Goal: Task Accomplishment & Management: Manage account settings

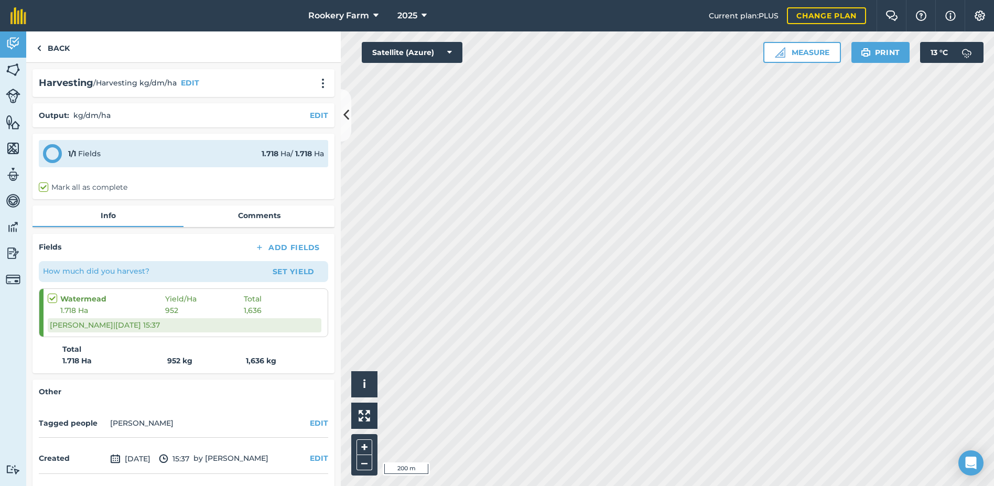
scroll to position [36, 0]
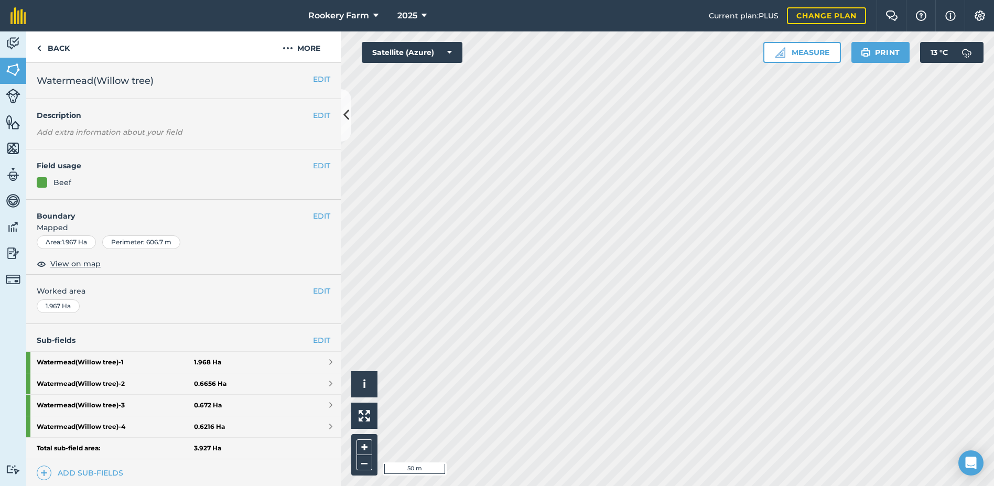
scroll to position [52, 0]
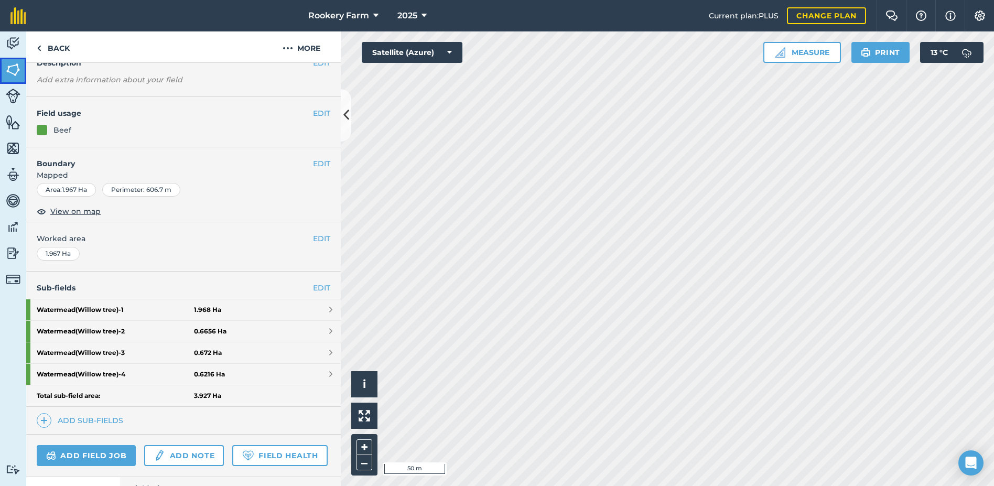
click at [2, 67] on link "Fields" at bounding box center [13, 71] width 26 height 26
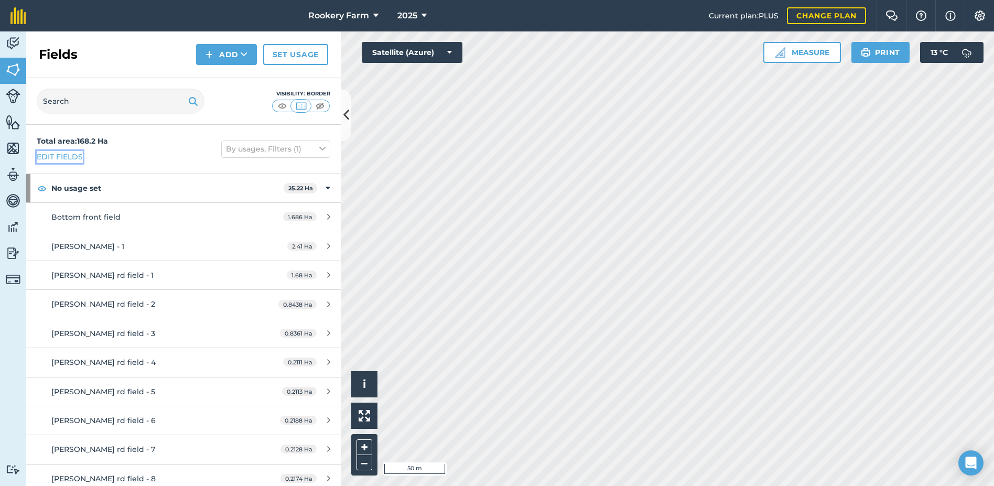
click at [71, 152] on link "Edit fields" at bounding box center [60, 157] width 46 height 12
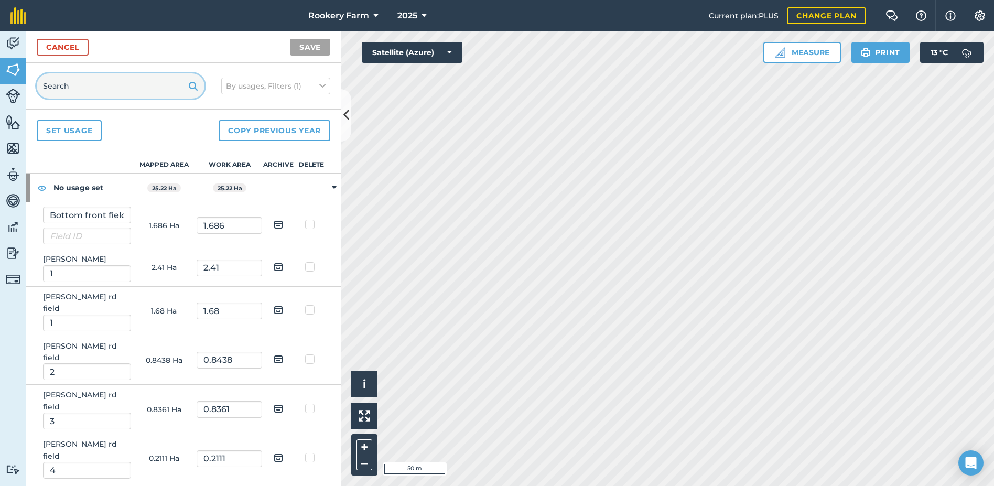
click at [77, 83] on input "text" at bounding box center [121, 85] width 168 height 25
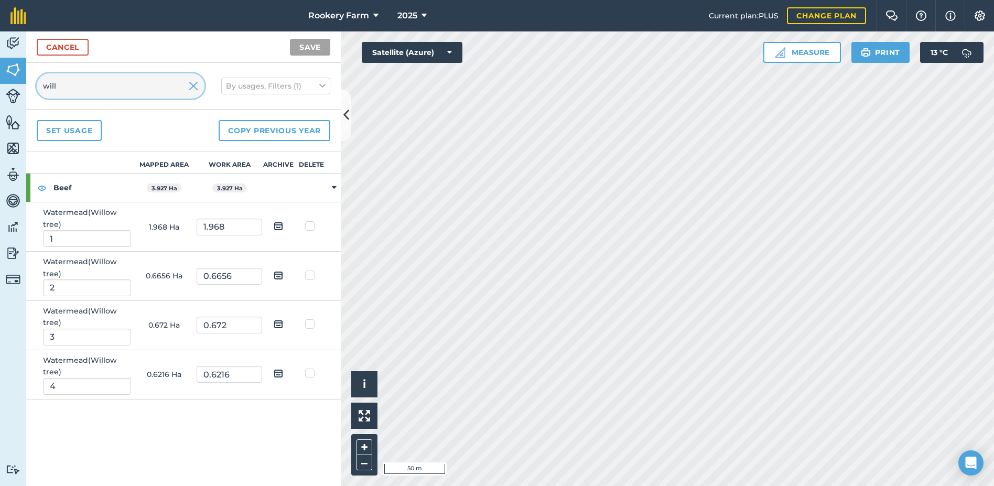
type input "will"
click at [277, 224] on img at bounding box center [278, 226] width 9 height 13
click at [283, 224] on input "checkbox" at bounding box center [286, 222] width 7 height 7
click at [277, 225] on img at bounding box center [278, 226] width 9 height 13
click at [283, 225] on input "checkbox" at bounding box center [286, 222] width 7 height 7
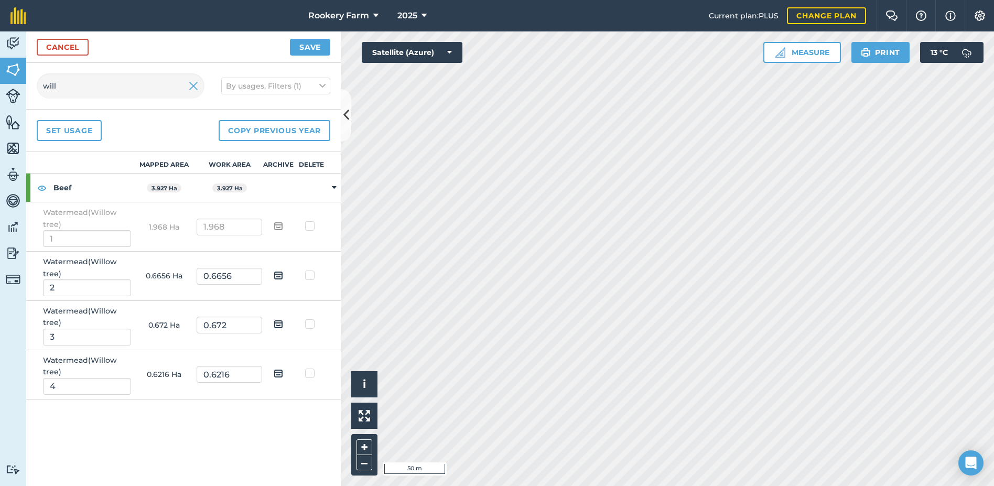
checkbox input "false"
click at [279, 272] on img at bounding box center [278, 275] width 9 height 13
click at [283, 272] on input "checkbox" at bounding box center [286, 271] width 7 height 7
checkbox input "true"
click at [278, 325] on img at bounding box center [278, 324] width 9 height 13
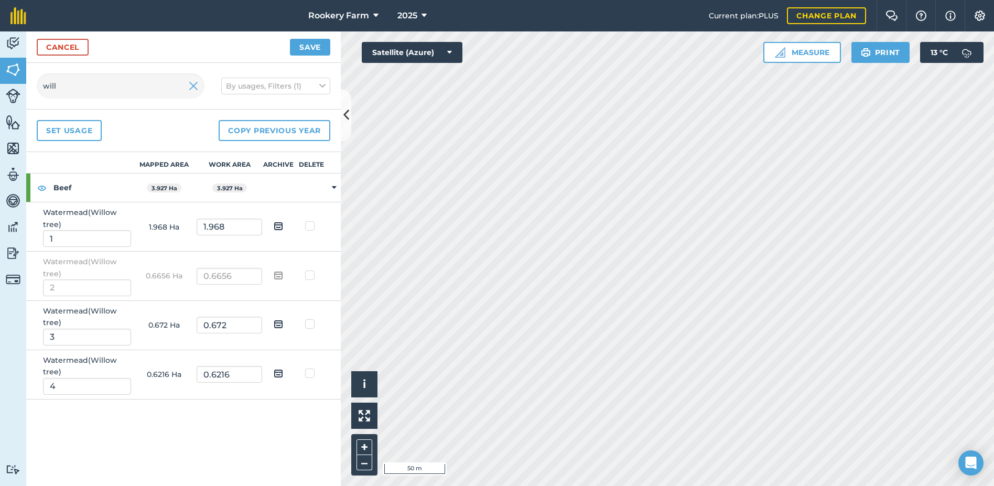
click at [283, 324] on input "checkbox" at bounding box center [286, 320] width 7 height 7
checkbox input "true"
click at [283, 372] on img at bounding box center [278, 373] width 9 height 13
click at [283, 372] on input "checkbox" at bounding box center [286, 369] width 7 height 7
checkbox input "true"
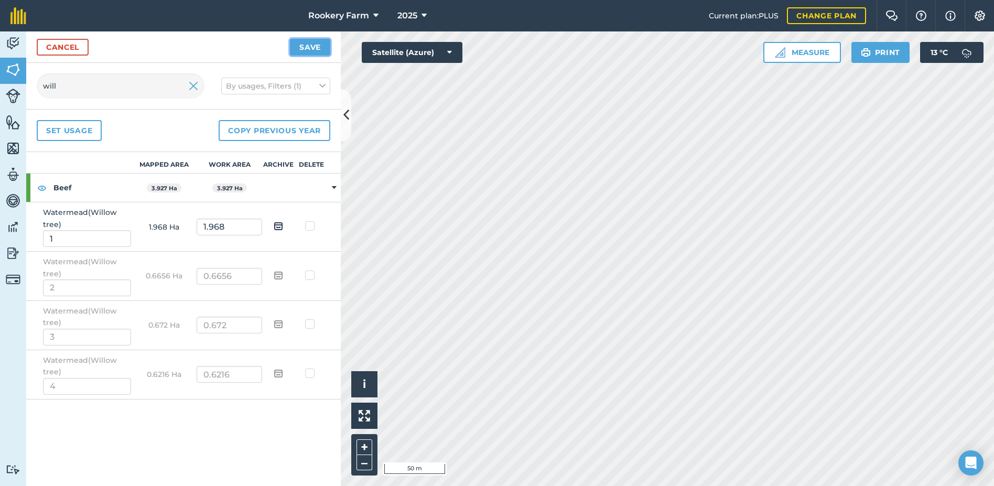
click at [322, 44] on button "Save" at bounding box center [310, 47] width 40 height 17
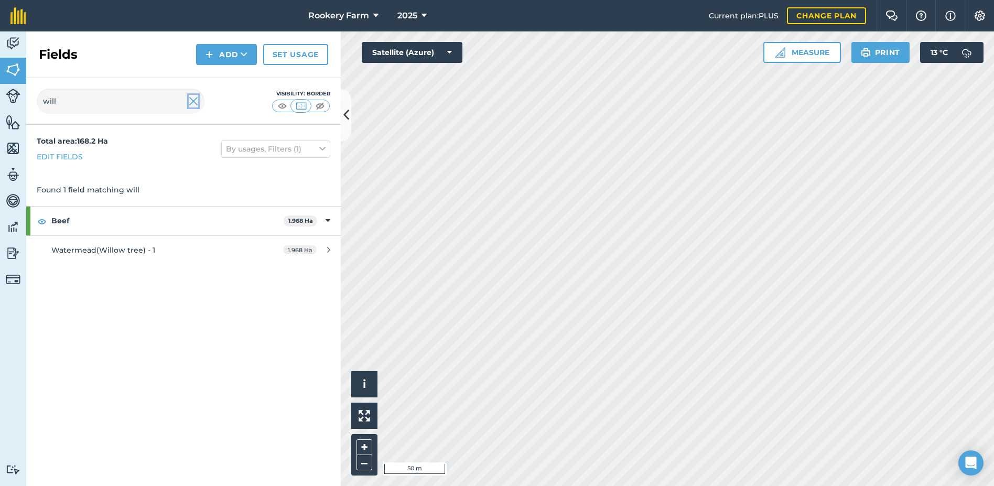
click at [191, 102] on img at bounding box center [193, 101] width 9 height 13
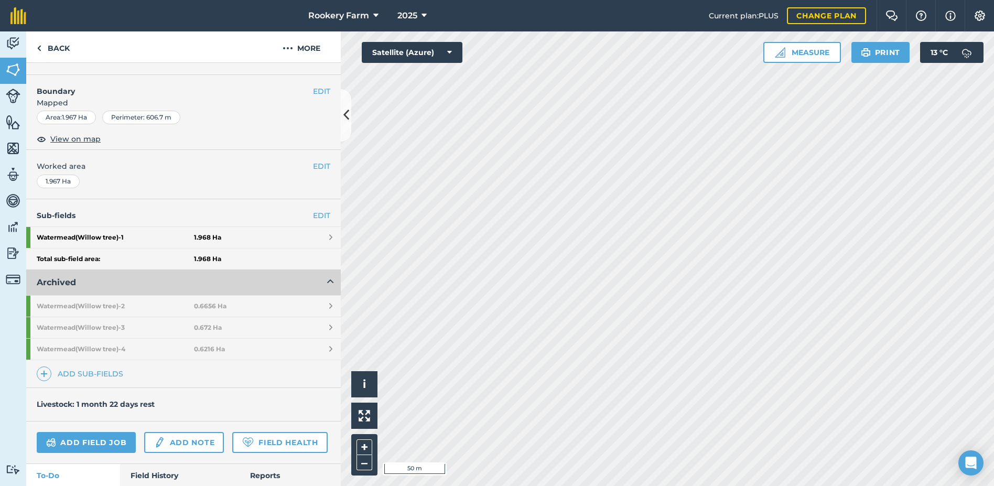
scroll to position [157, 0]
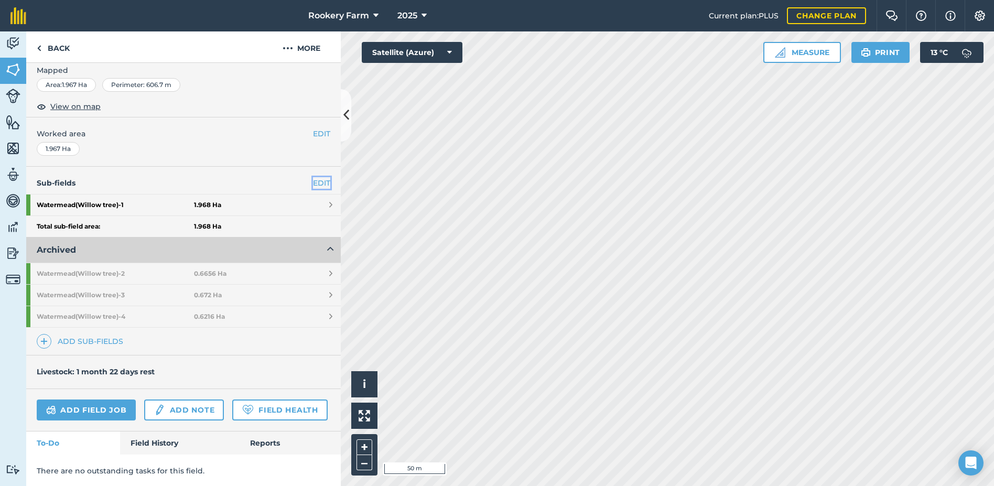
click at [313, 181] on link "EDIT" at bounding box center [321, 183] width 17 height 12
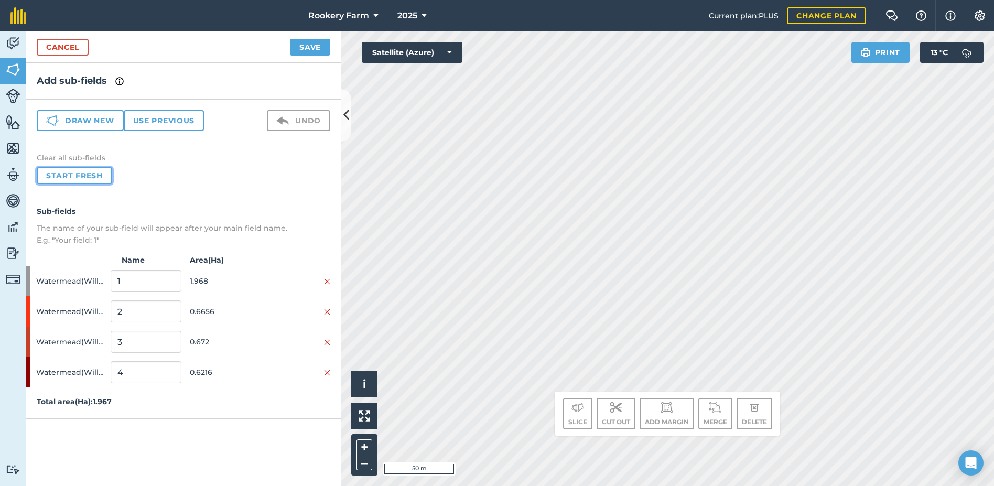
click at [103, 176] on button "Start fresh" at bounding box center [74, 175] width 75 height 17
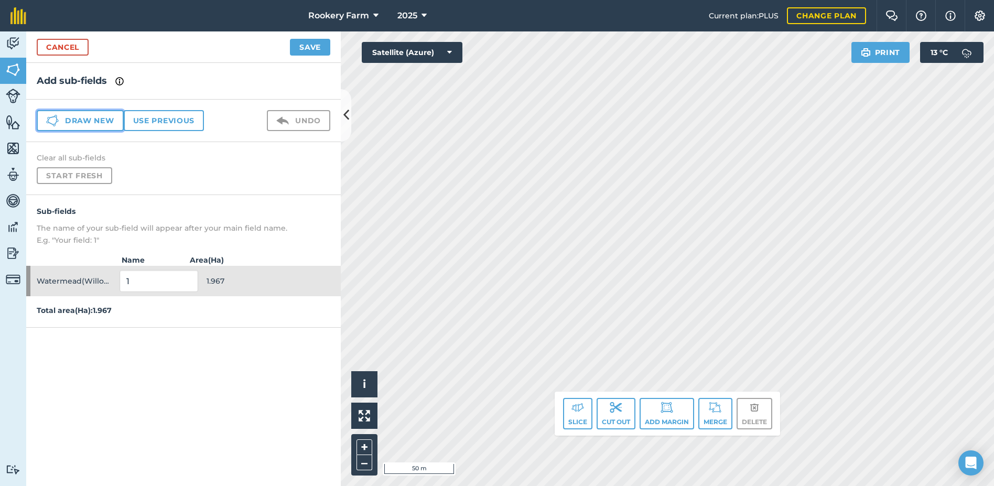
click at [104, 121] on button "Draw new" at bounding box center [80, 120] width 87 height 21
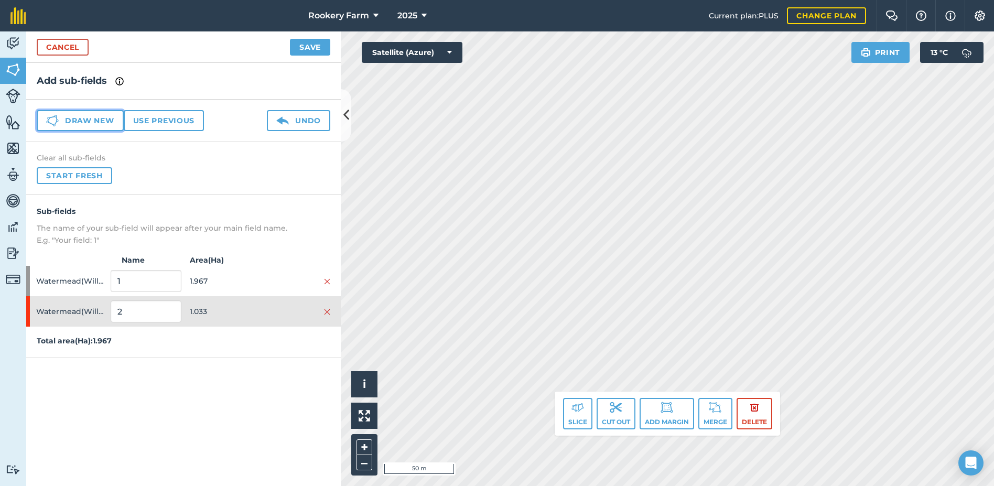
click at [86, 120] on button "Draw new" at bounding box center [80, 120] width 87 height 21
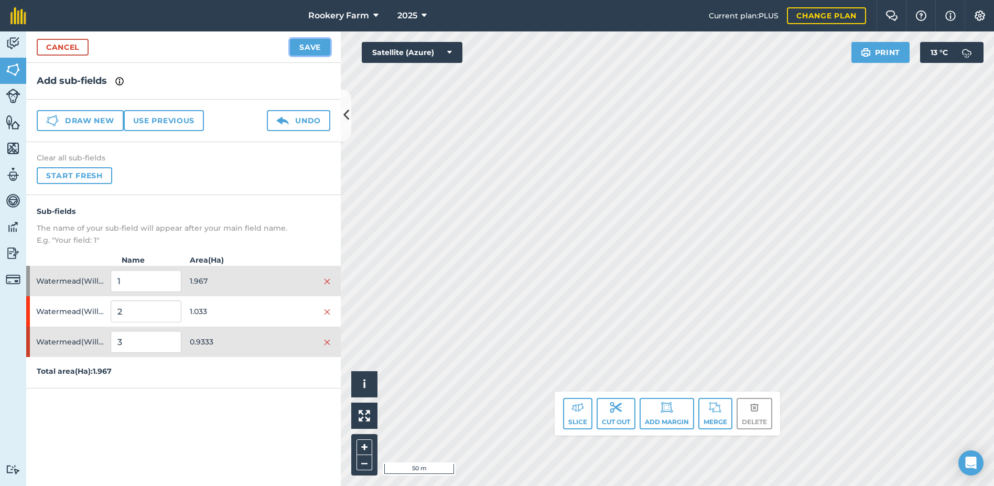
click at [308, 47] on button "Save" at bounding box center [310, 47] width 40 height 17
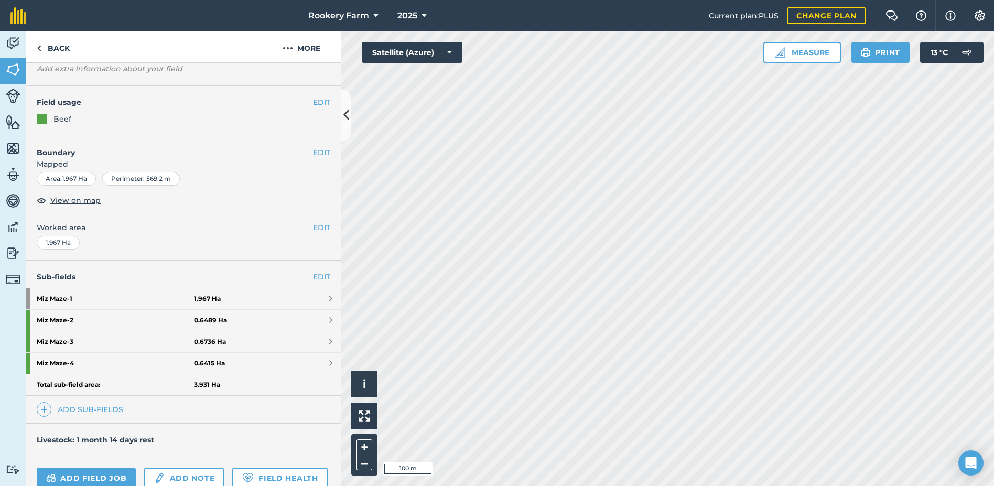
scroll to position [162, 0]
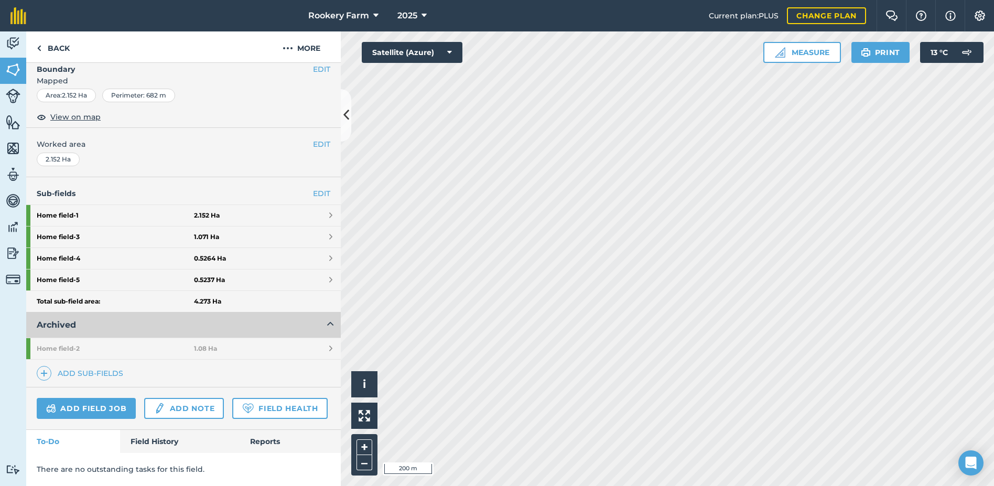
scroll to position [176, 0]
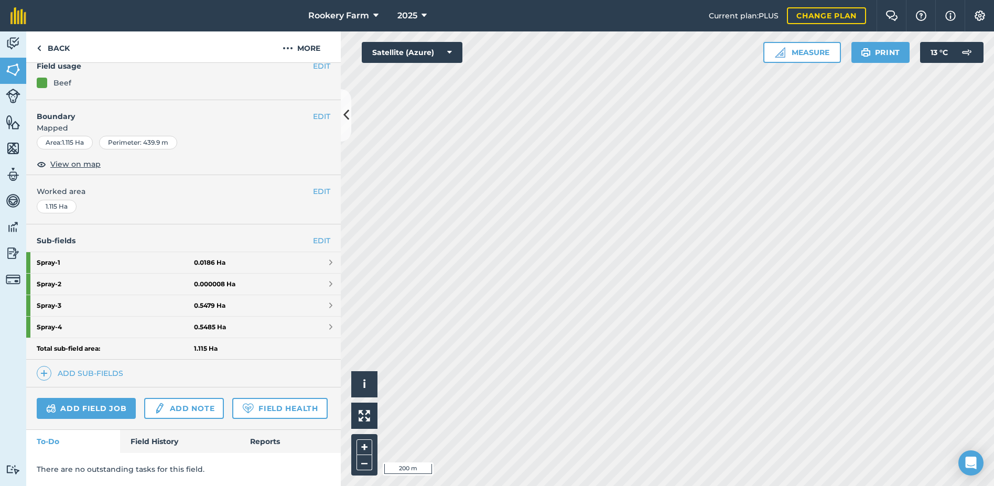
scroll to position [162, 0]
